Goal: Task Accomplishment & Management: Manage account settings

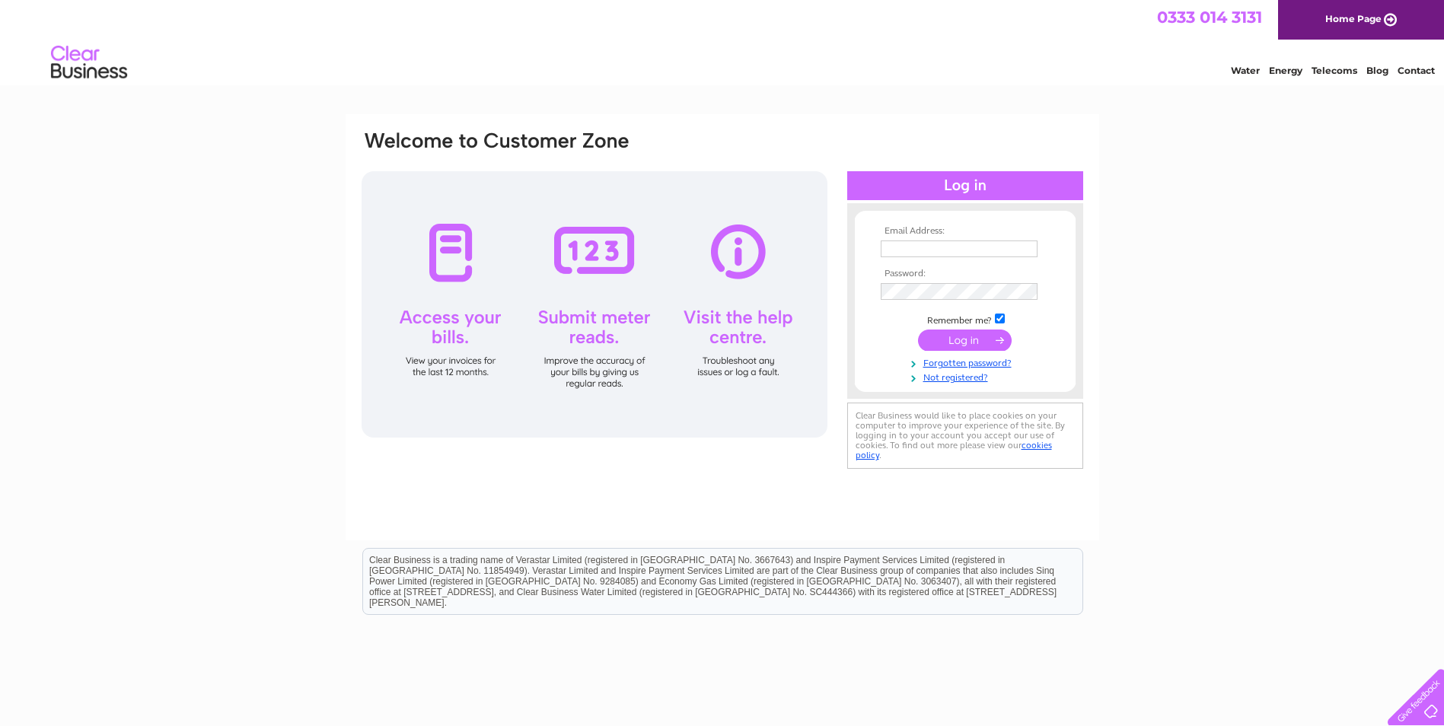
type input "info@cmke.co.uk"
click at [990, 341] on input "submit" at bounding box center [965, 340] width 94 height 21
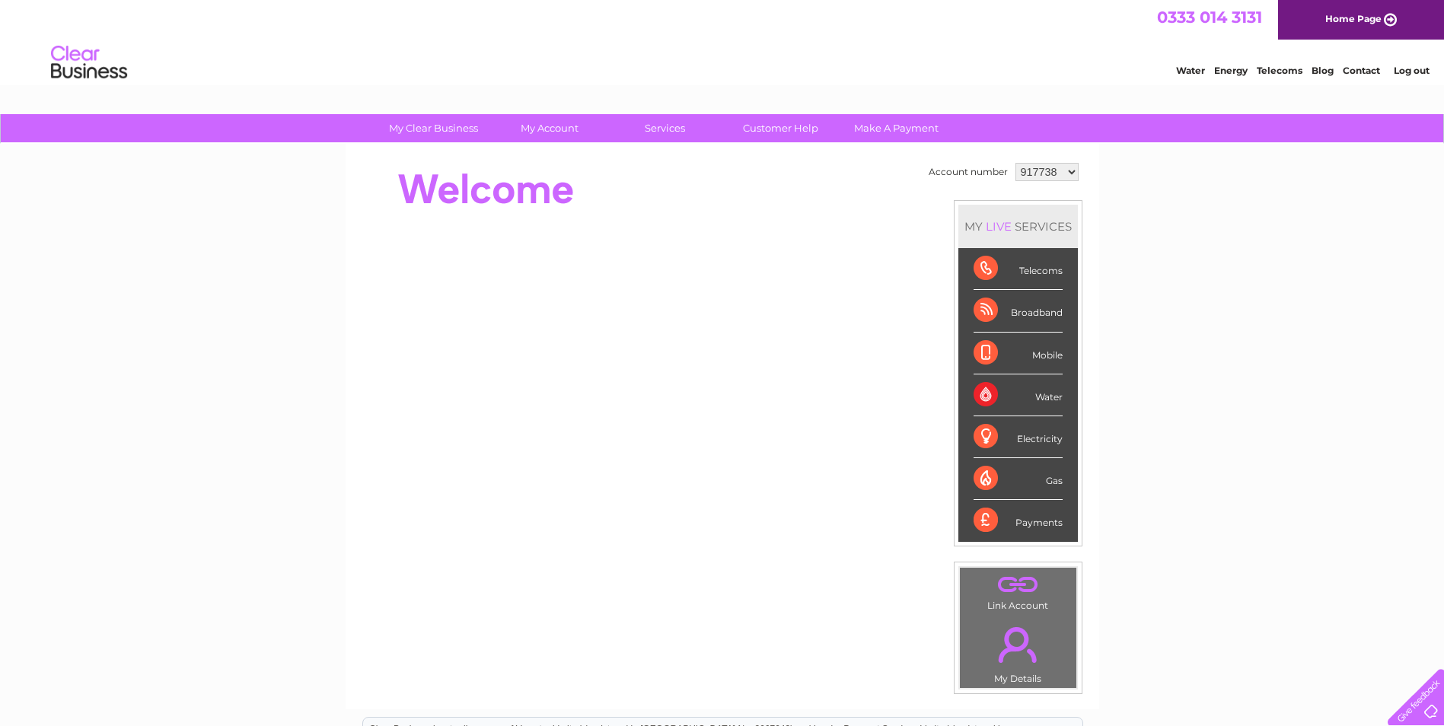
click at [1070, 172] on select "917738 1144497" at bounding box center [1046, 172] width 63 height 18
select select "1144497"
click at [1015, 163] on select "917738 1144497" at bounding box center [1046, 172] width 63 height 18
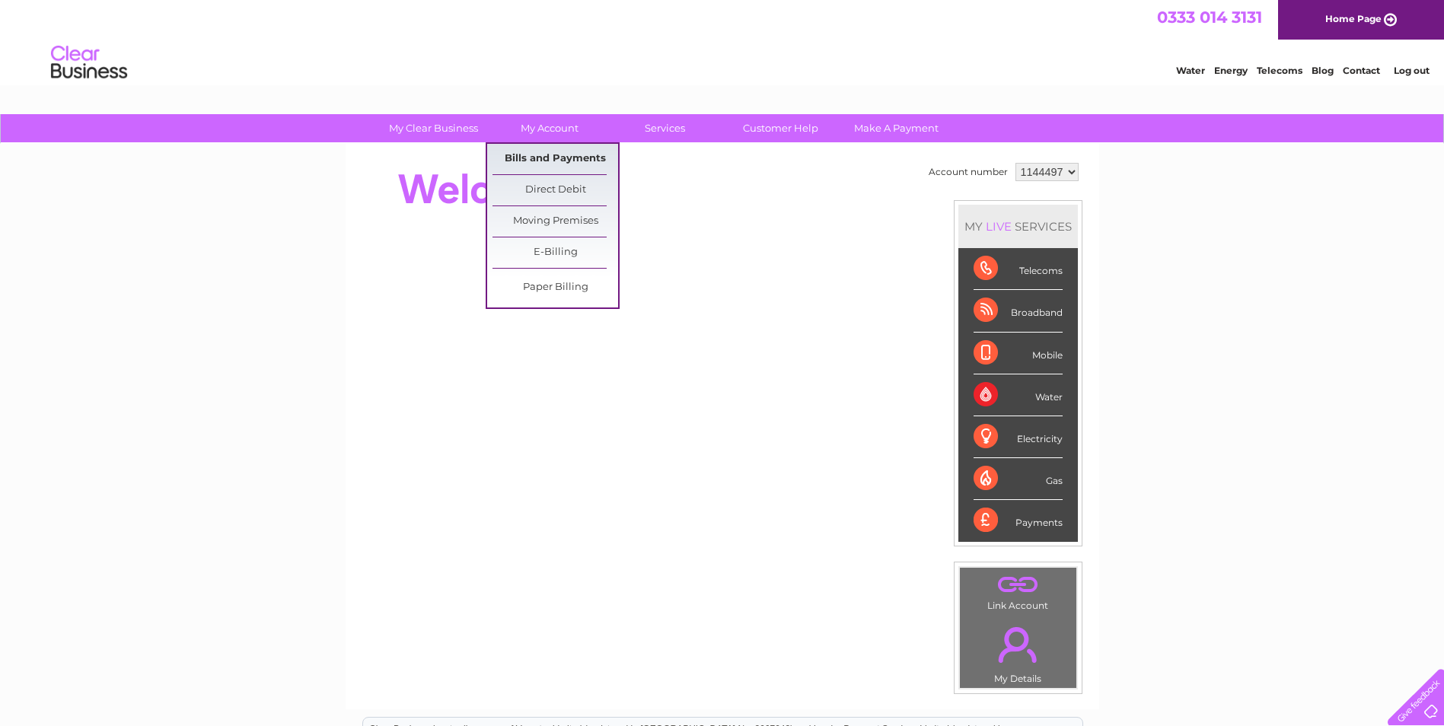
click at [537, 155] on link "Bills and Payments" at bounding box center [556, 159] width 126 height 30
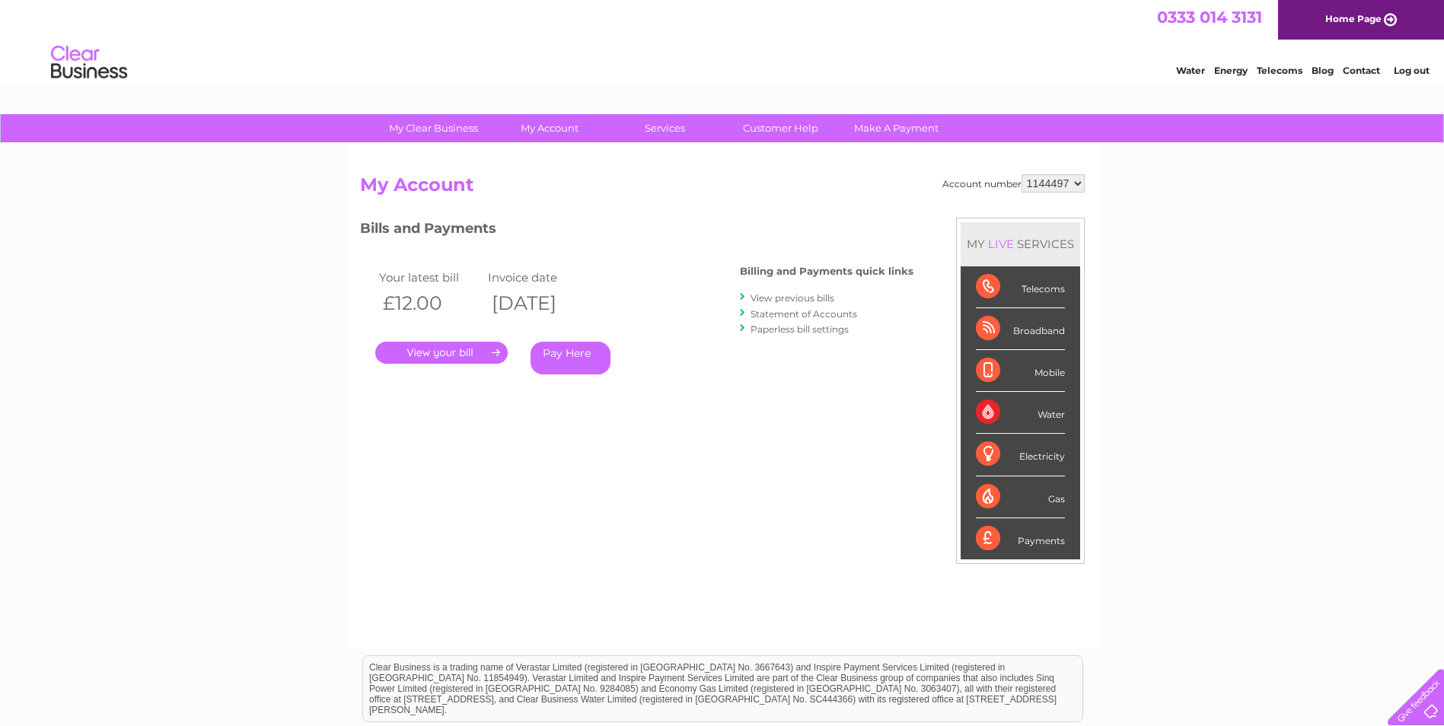
click at [301, 242] on div "My Clear Business Login Details My Details My Preferences Link Account My Accou…" at bounding box center [722, 511] width 1444 height 794
click at [442, 352] on link "." at bounding box center [441, 353] width 132 height 22
